Goal: Transaction & Acquisition: Purchase product/service

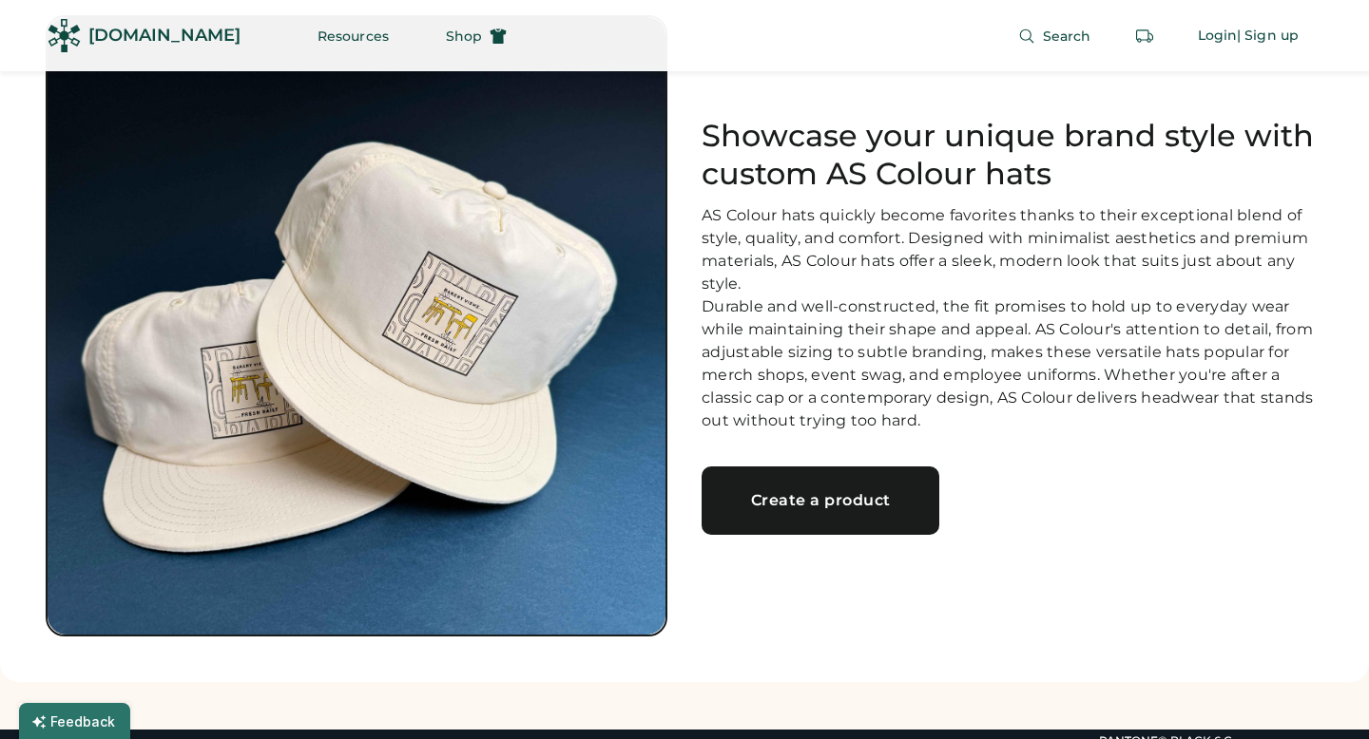
scroll to position [109, 0]
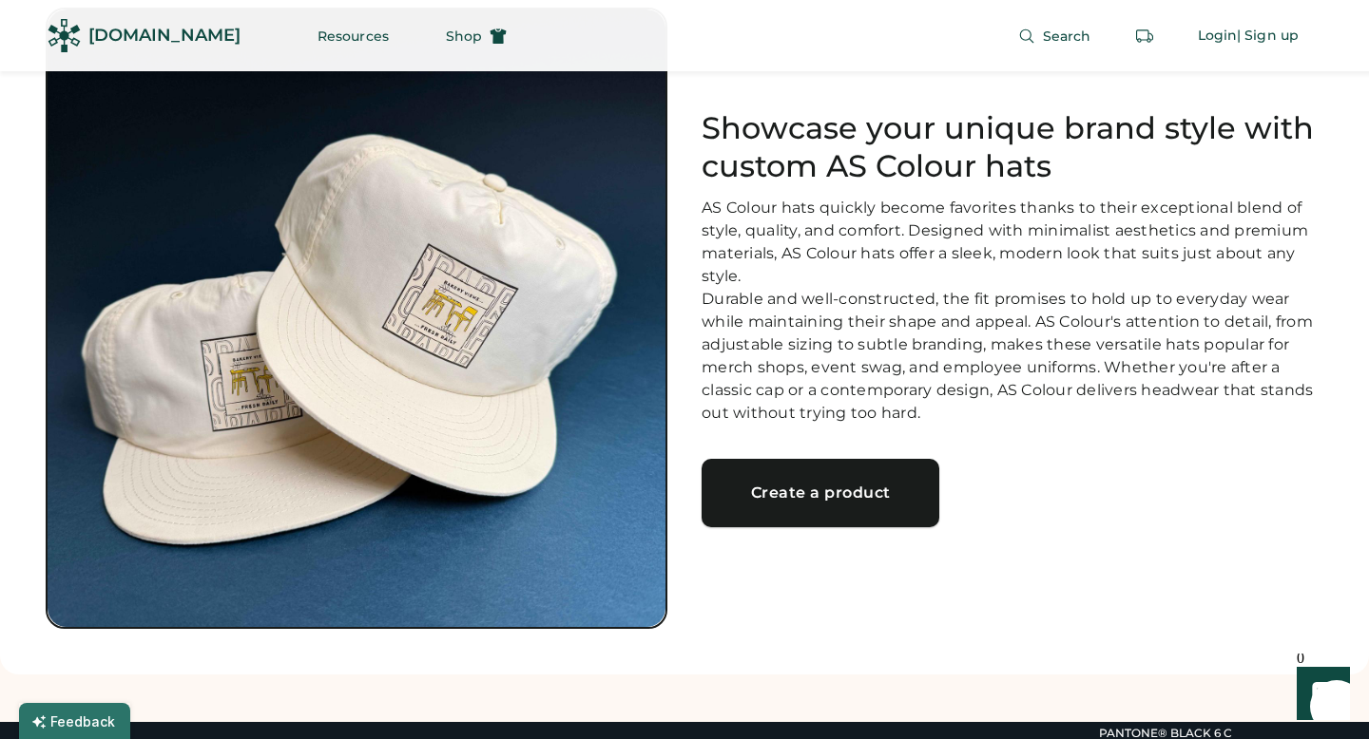
click at [796, 501] on div "Create a product" at bounding box center [820, 493] width 192 height 15
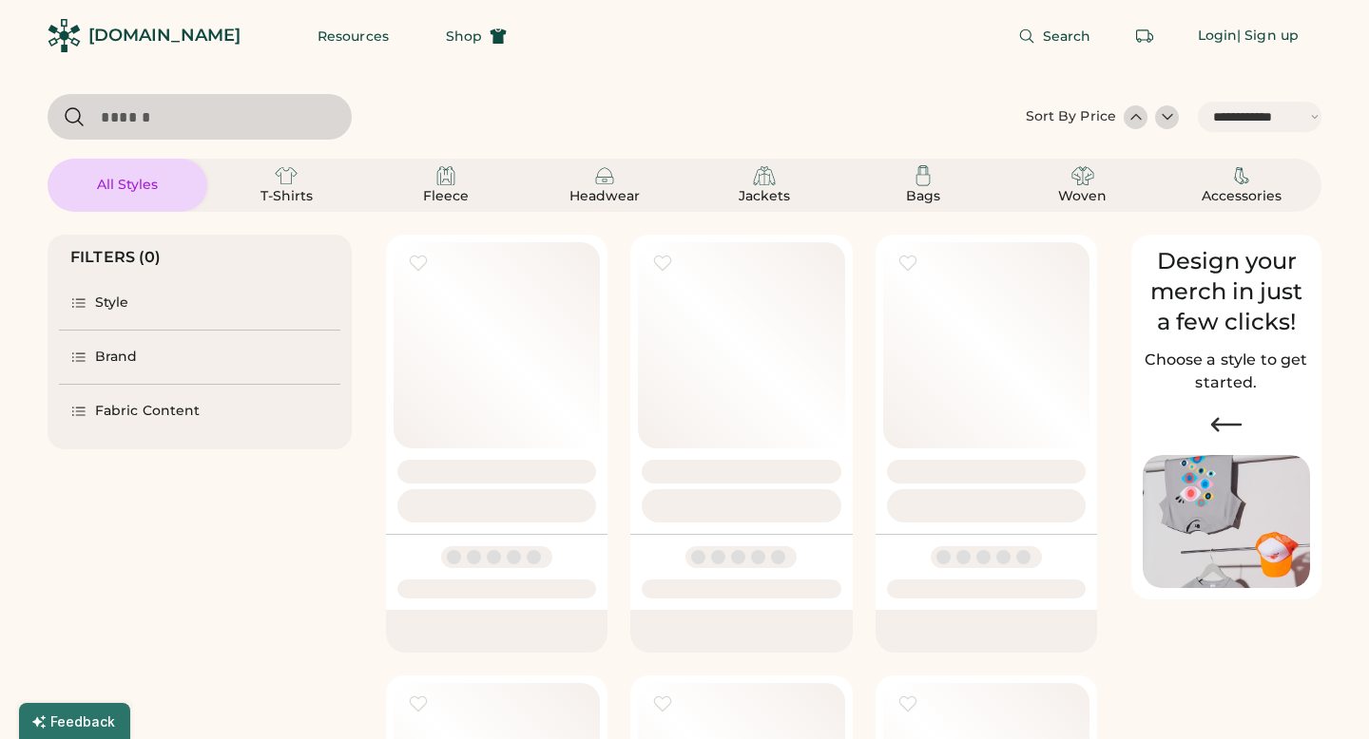
select select "*****"
select select "*"
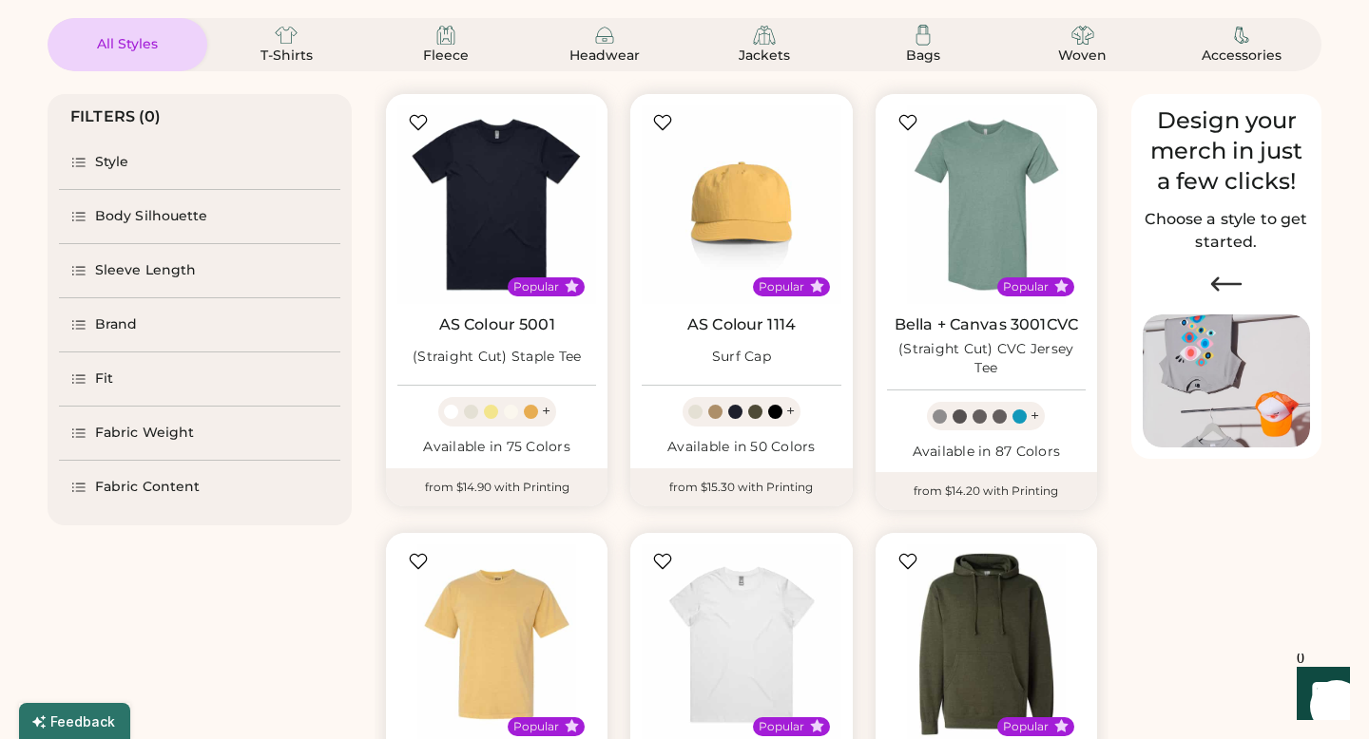
select select "*****"
select select "*"
click at [721, 336] on link "AS Colour 1114" at bounding box center [741, 325] width 108 height 19
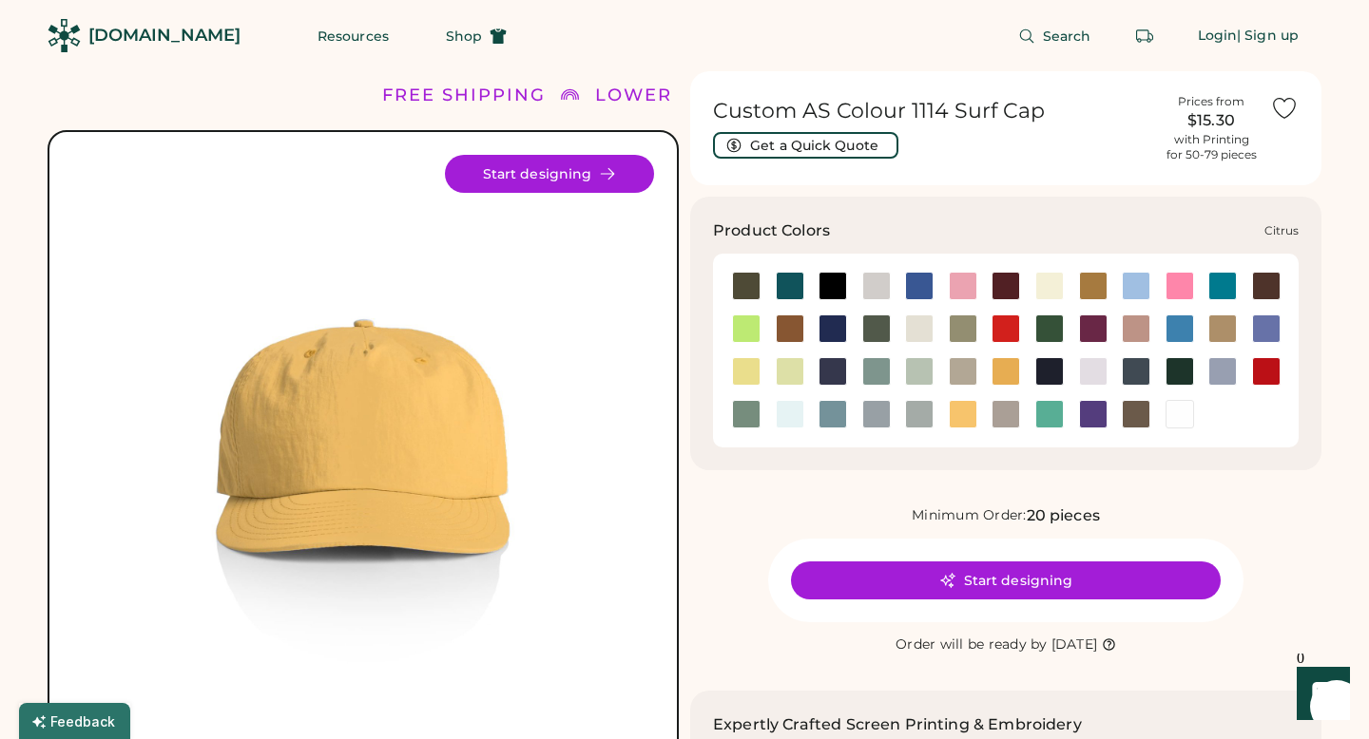
click at [751, 329] on div at bounding box center [746, 329] width 29 height 29
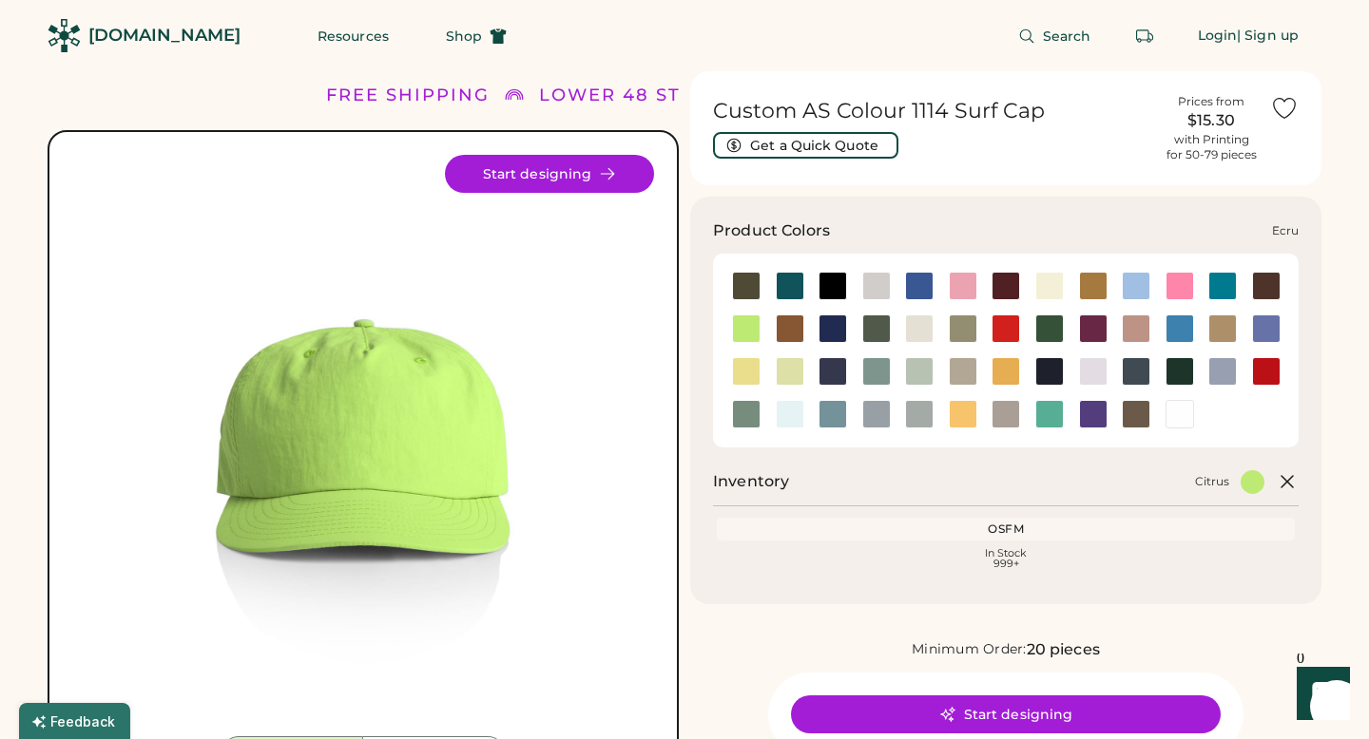
click at [915, 331] on div at bounding box center [919, 329] width 29 height 29
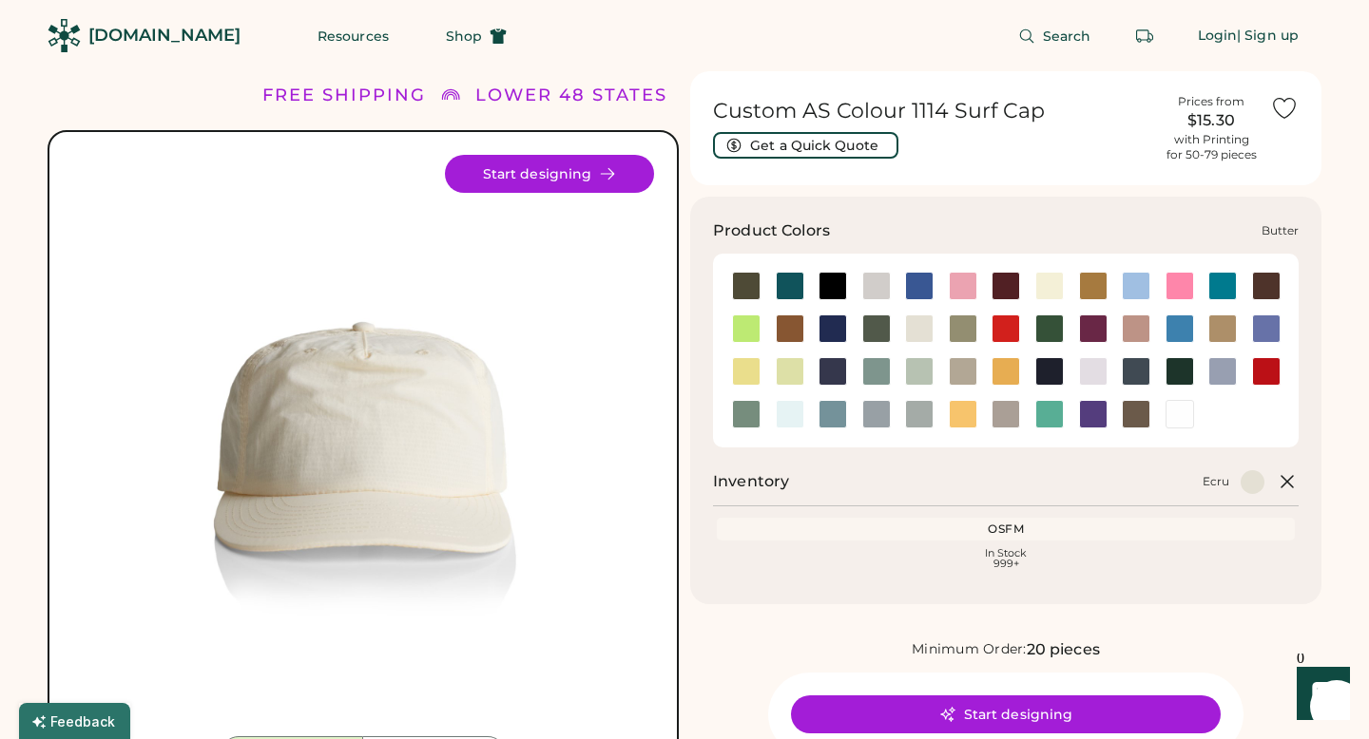
click at [1045, 287] on div at bounding box center [1049, 286] width 29 height 29
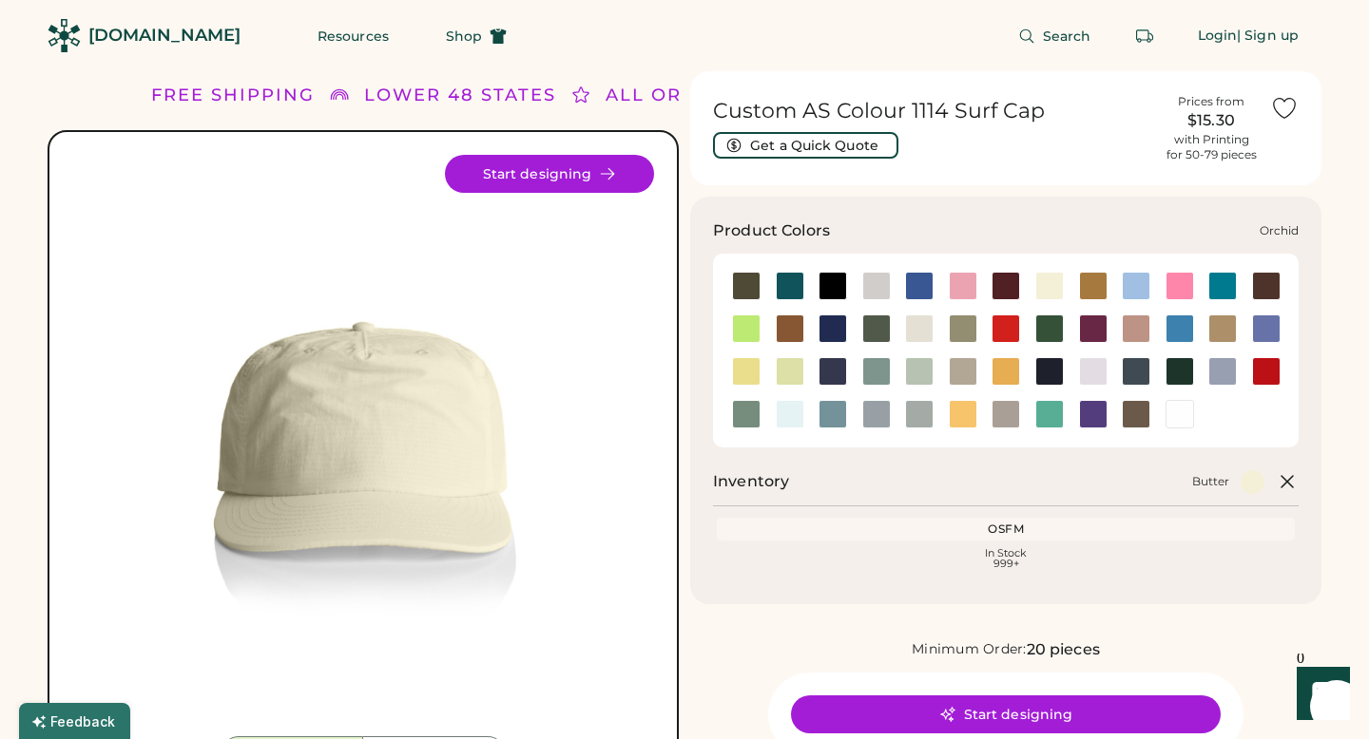
click at [1083, 373] on div at bounding box center [1093, 371] width 29 height 29
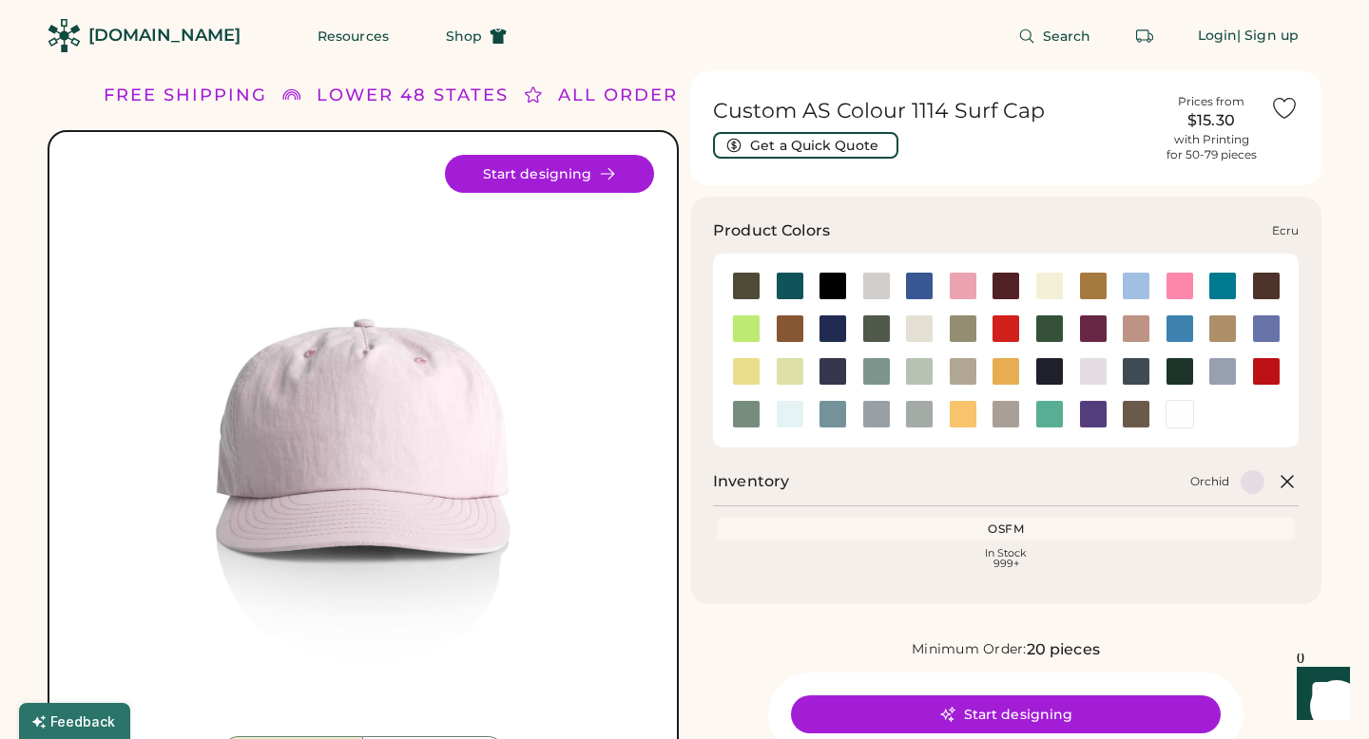
click at [925, 334] on div at bounding box center [919, 329] width 29 height 29
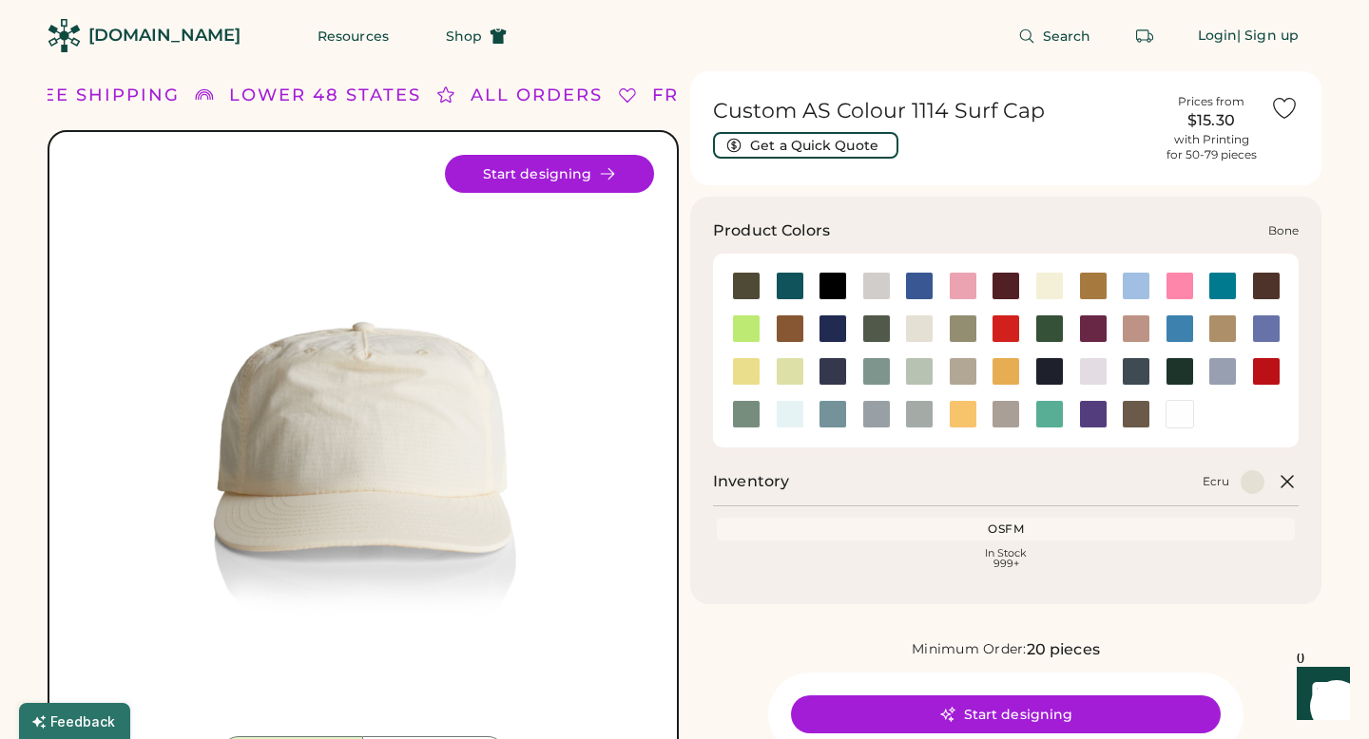
click at [884, 295] on div at bounding box center [876, 286] width 29 height 29
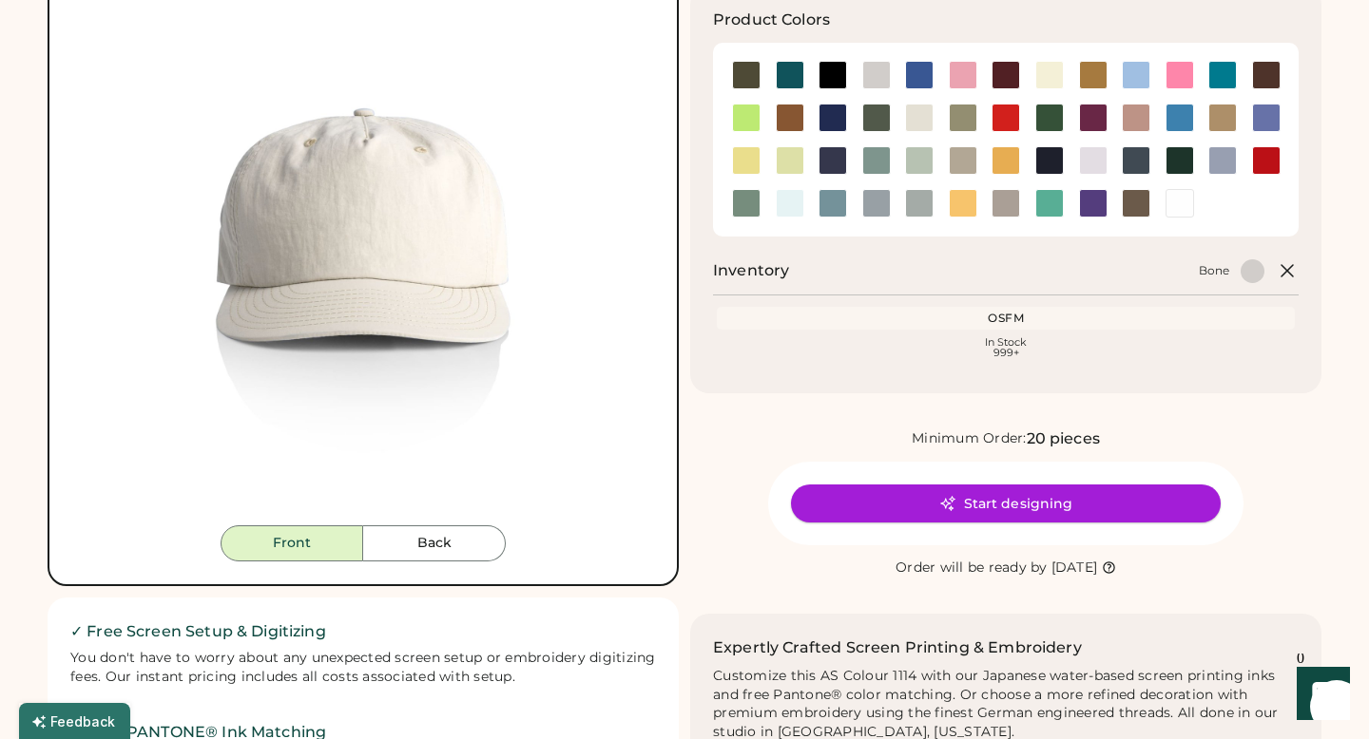
scroll to position [212, 0]
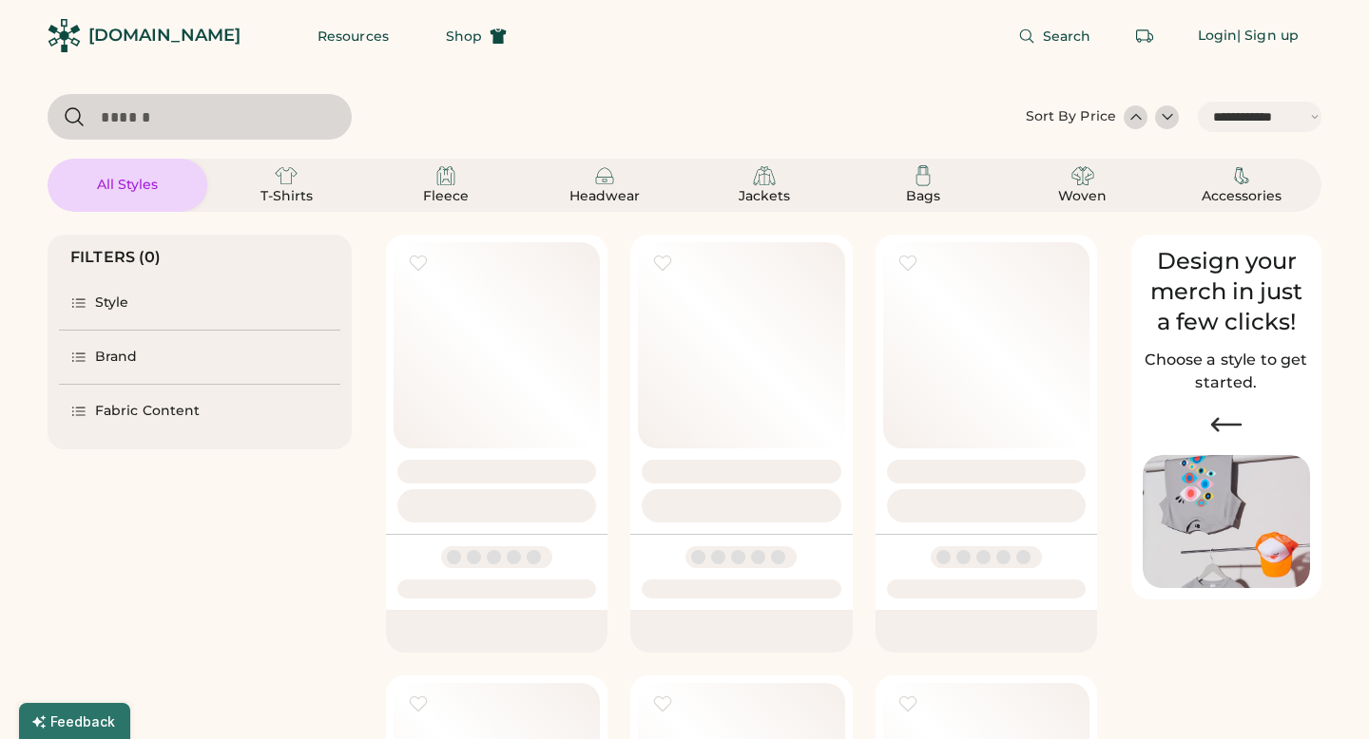
select select "*****"
select select "*"
